Goal: Transaction & Acquisition: Purchase product/service

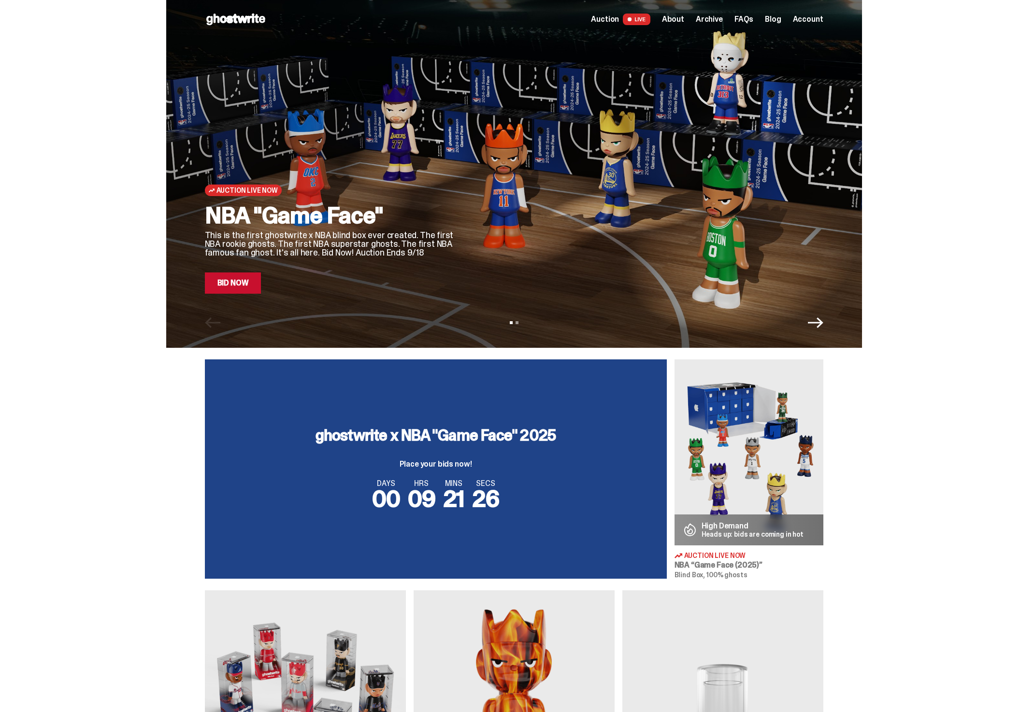
click at [235, 292] on link "Bid Now" at bounding box center [233, 283] width 57 height 21
